Goal: Go to known website: Access a specific website the user already knows

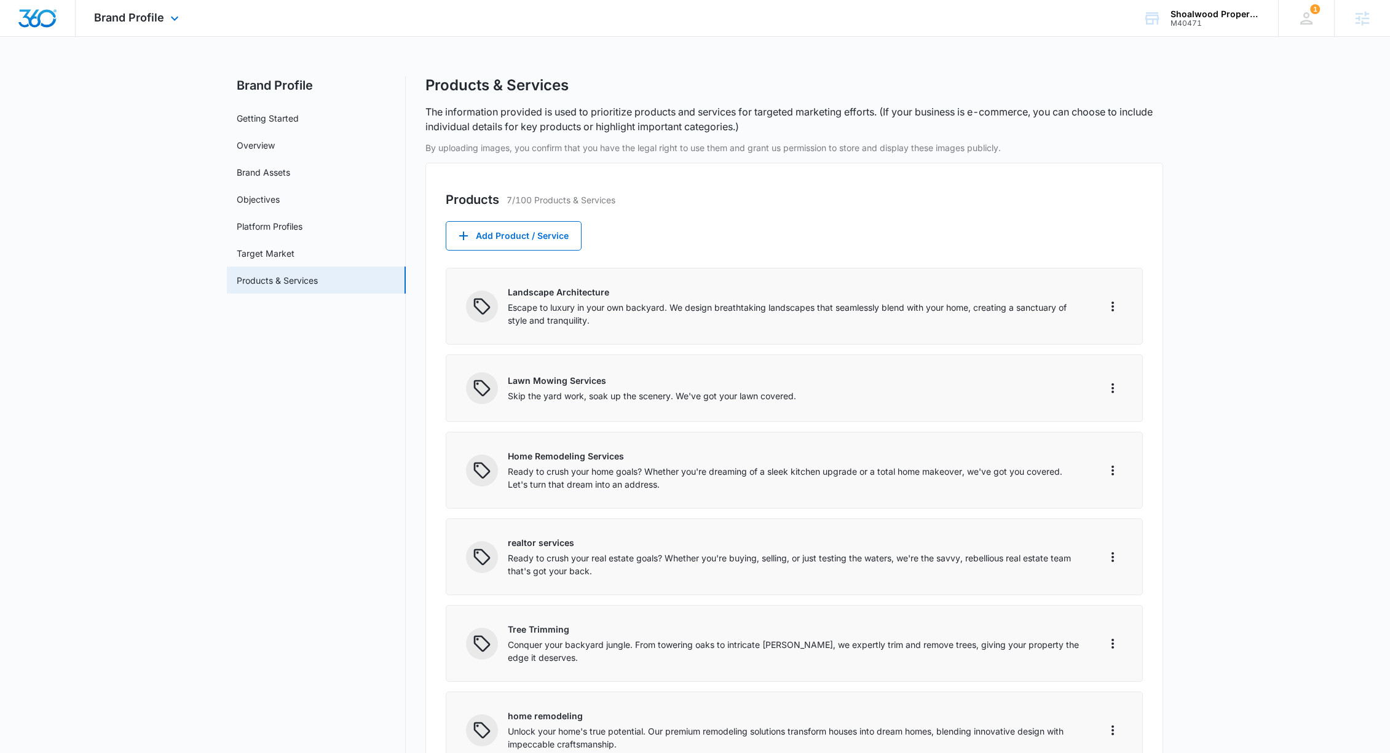
click at [167, 26] on div "Brand Profile Apps Reputation Websites Forms CRM Email Social Shop Payments POS…" at bounding box center [138, 18] width 125 height 36
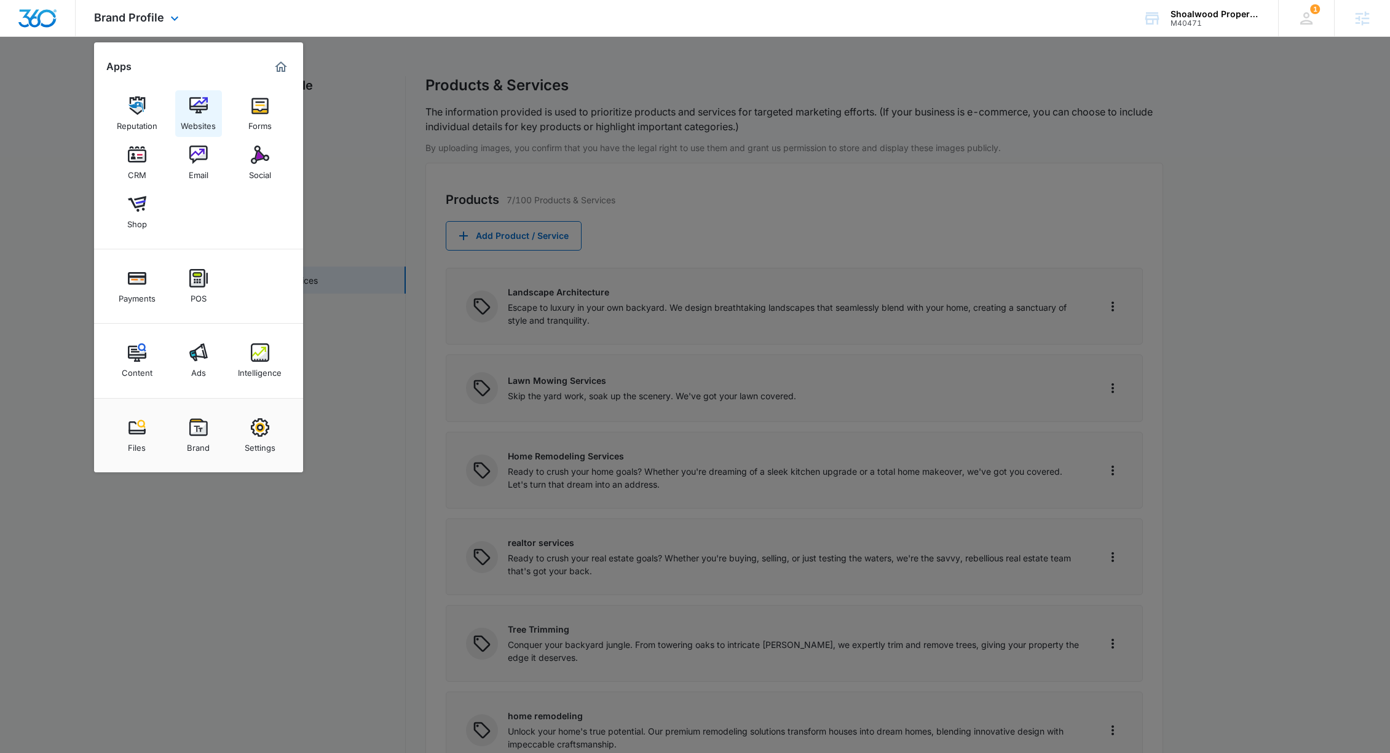
click at [197, 110] on img at bounding box center [198, 105] width 18 height 18
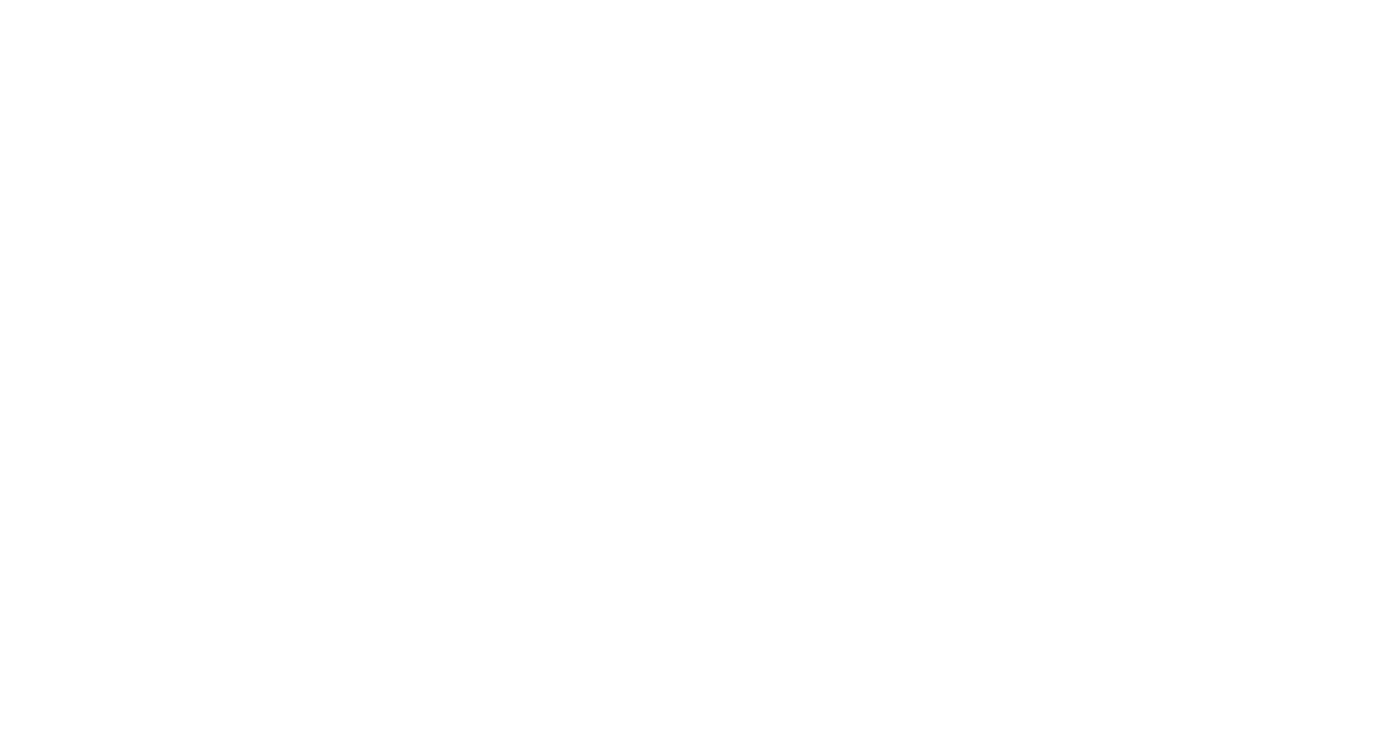
type input "[PERSON_NAME][EMAIL_ADDRESS][PERSON_NAME][DOMAIN_NAME]"
click at [0, 0] on input "Sign In" at bounding box center [0, 0] width 0 height 0
click at [0, 0] on div "Sign in to your Marketing 360® account Invalid username or password. adam.moore…" at bounding box center [0, 0] width 0 height 0
click at [0, 0] on input "Sign In" at bounding box center [0, 0] width 0 height 0
